Goal: Task Accomplishment & Management: Manage account settings

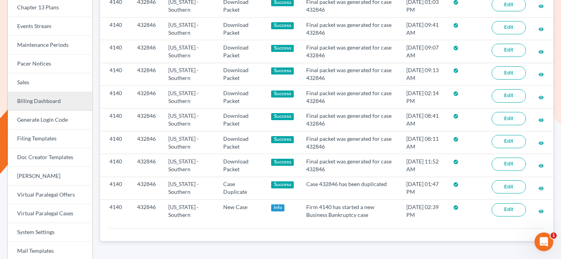
click at [49, 108] on link "Billing Dashboard" at bounding box center [50, 101] width 85 height 19
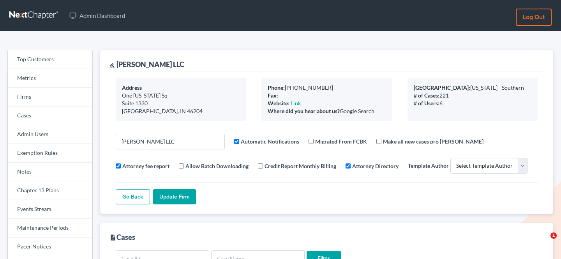
select select
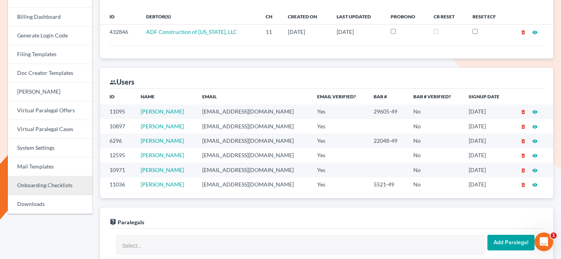
scroll to position [265, 0]
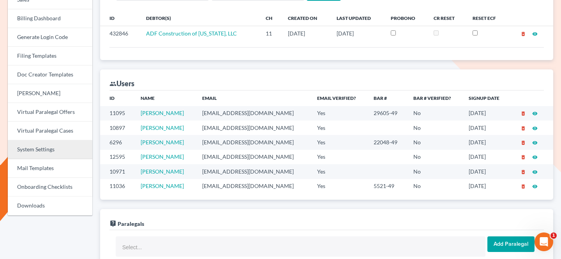
click at [42, 154] on link "System Settings" at bounding box center [50, 149] width 85 height 19
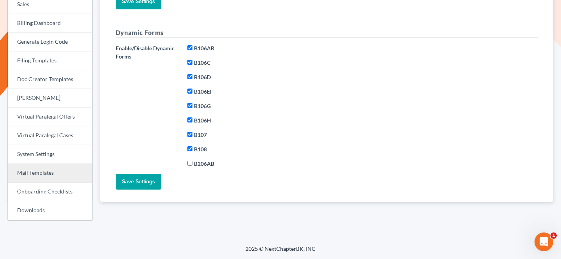
click at [43, 176] on link "Mail Templates" at bounding box center [50, 173] width 85 height 19
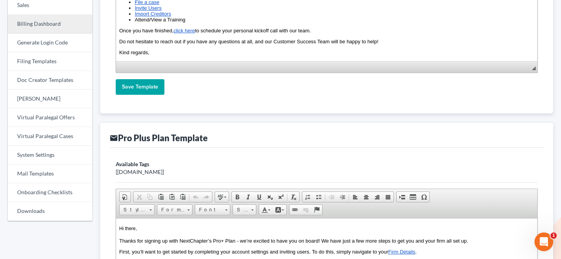
scroll to position [268, 0]
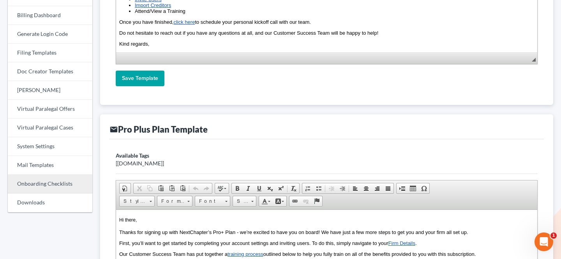
click at [64, 187] on link "Onboarding Checklists" at bounding box center [50, 184] width 85 height 19
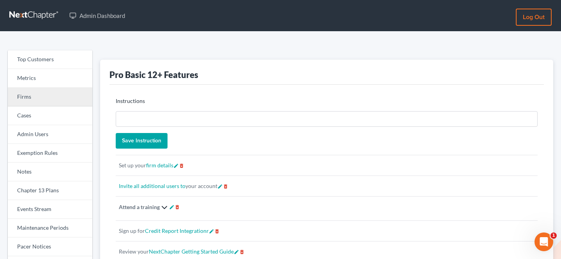
click at [44, 99] on link "Firms" at bounding box center [50, 97] width 85 height 19
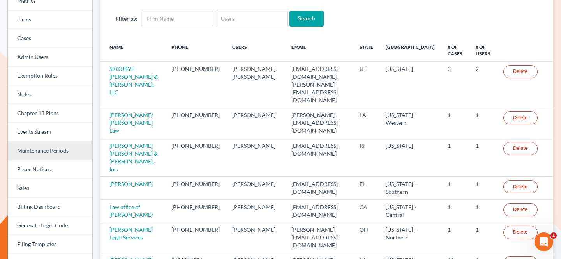
scroll to position [81, 0]
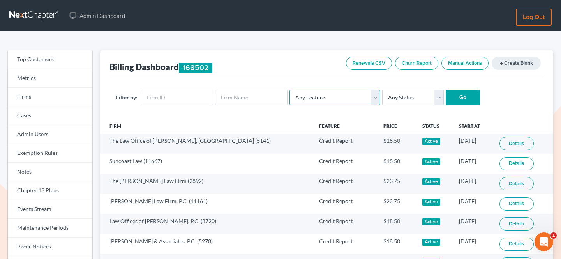
click at [338, 100] on select "Any Feature Start Plus Plan Pro Plus Plan Whoa Plan Credit Report Credit Report…" at bounding box center [334, 98] width 91 height 16
select select "elite_plan"
click at [289, 90] on select "Any Feature Start Plus Plan Pro Plus Plan Whoa Plan Credit Report Credit Report…" at bounding box center [334, 98] width 91 height 16
click at [451, 95] on input "Go" at bounding box center [463, 98] width 34 height 16
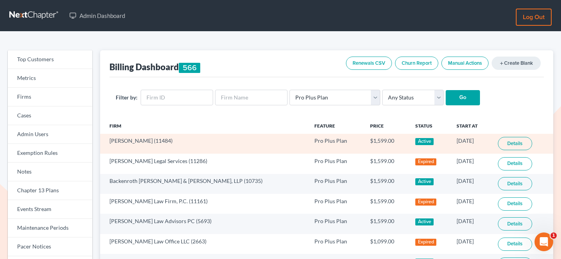
click at [161, 142] on td "James J Cerbone (11484)" at bounding box center [204, 144] width 208 height 20
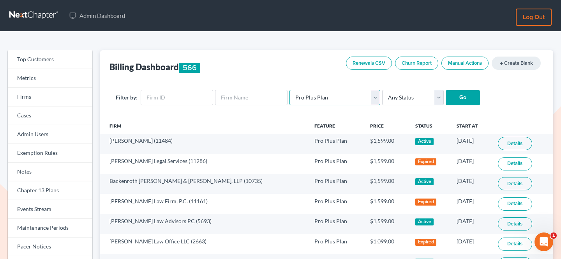
click at [321, 94] on select "Any Feature Start Plus Plan Pro Plus Plan Whoa Plan Credit Report Credit Report…" at bounding box center [334, 98] width 91 height 16
select select "pro_basic_tier3"
click at [289, 90] on select "Any Feature Start Plus Plan Pro Plus Plan Whoa Plan Credit Report Credit Report…" at bounding box center [334, 98] width 91 height 16
click at [453, 99] on input "Go" at bounding box center [463, 98] width 34 height 16
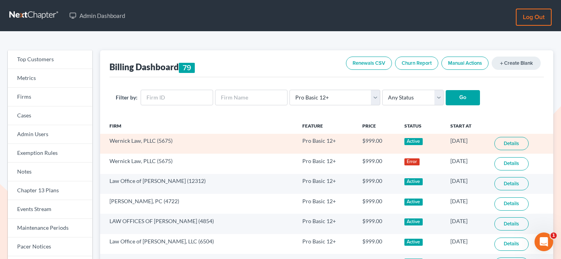
click at [165, 140] on td "Wernick Law, PLLC (5675)" at bounding box center [198, 144] width 196 height 20
copy td "5675"
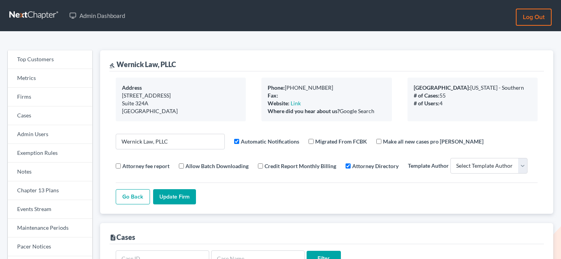
select select
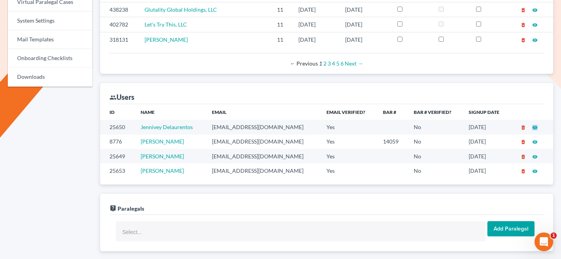
scroll to position [395, 0]
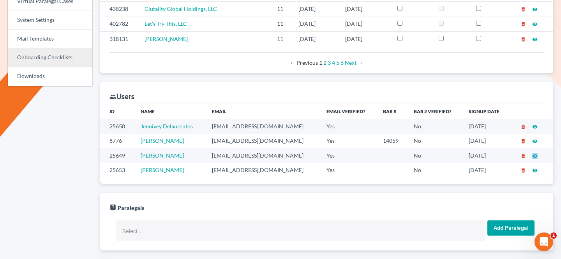
click at [69, 58] on link "Onboarding Checklists" at bounding box center [50, 57] width 85 height 19
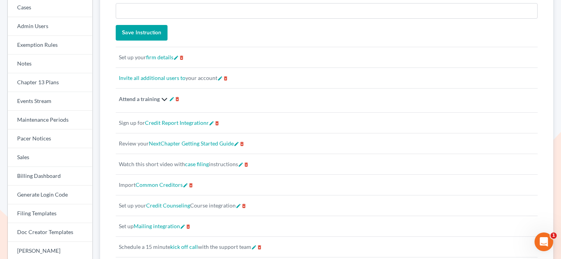
scroll to position [109, 0]
click at [164, 97] on icon at bounding box center [164, 98] width 9 height 9
click at [173, 99] on icon "edit" at bounding box center [171, 97] width 5 height 5
